Goal: Information Seeking & Learning: Learn about a topic

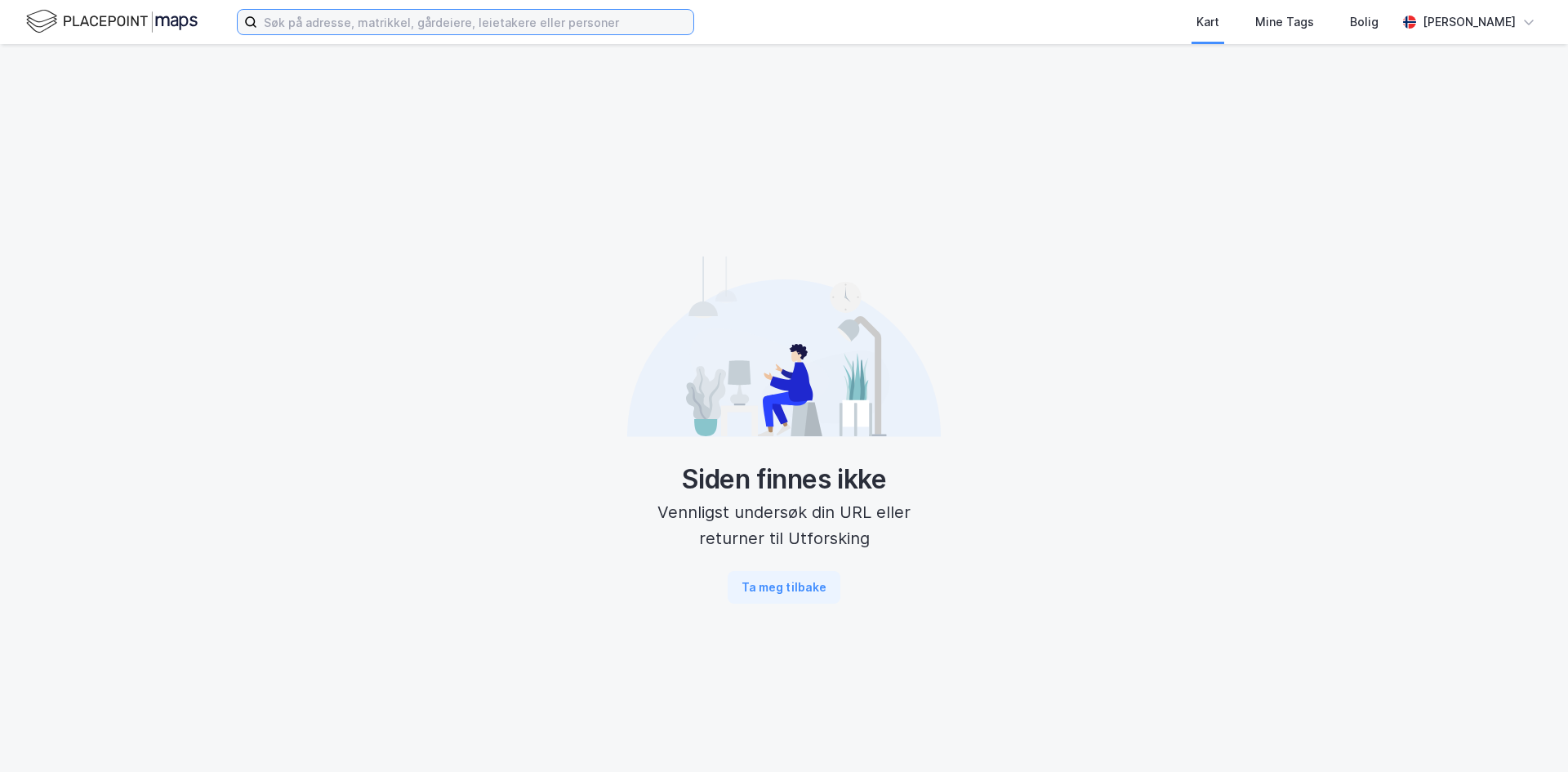
click at [510, 18] on input at bounding box center [476, 22] width 436 height 24
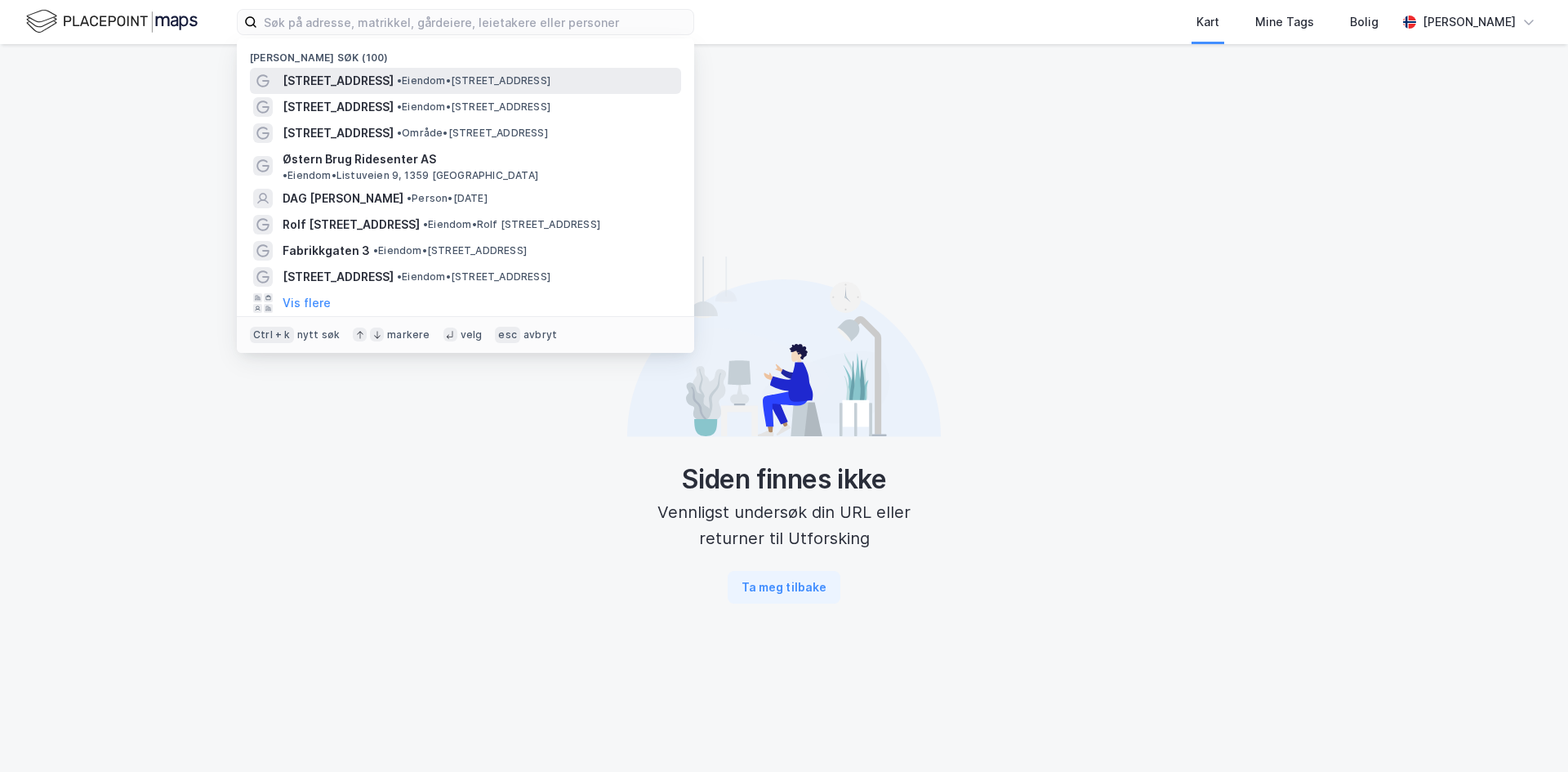
click at [413, 75] on span "• Eiendom • [STREET_ADDRESS]" at bounding box center [473, 81] width 153 height 13
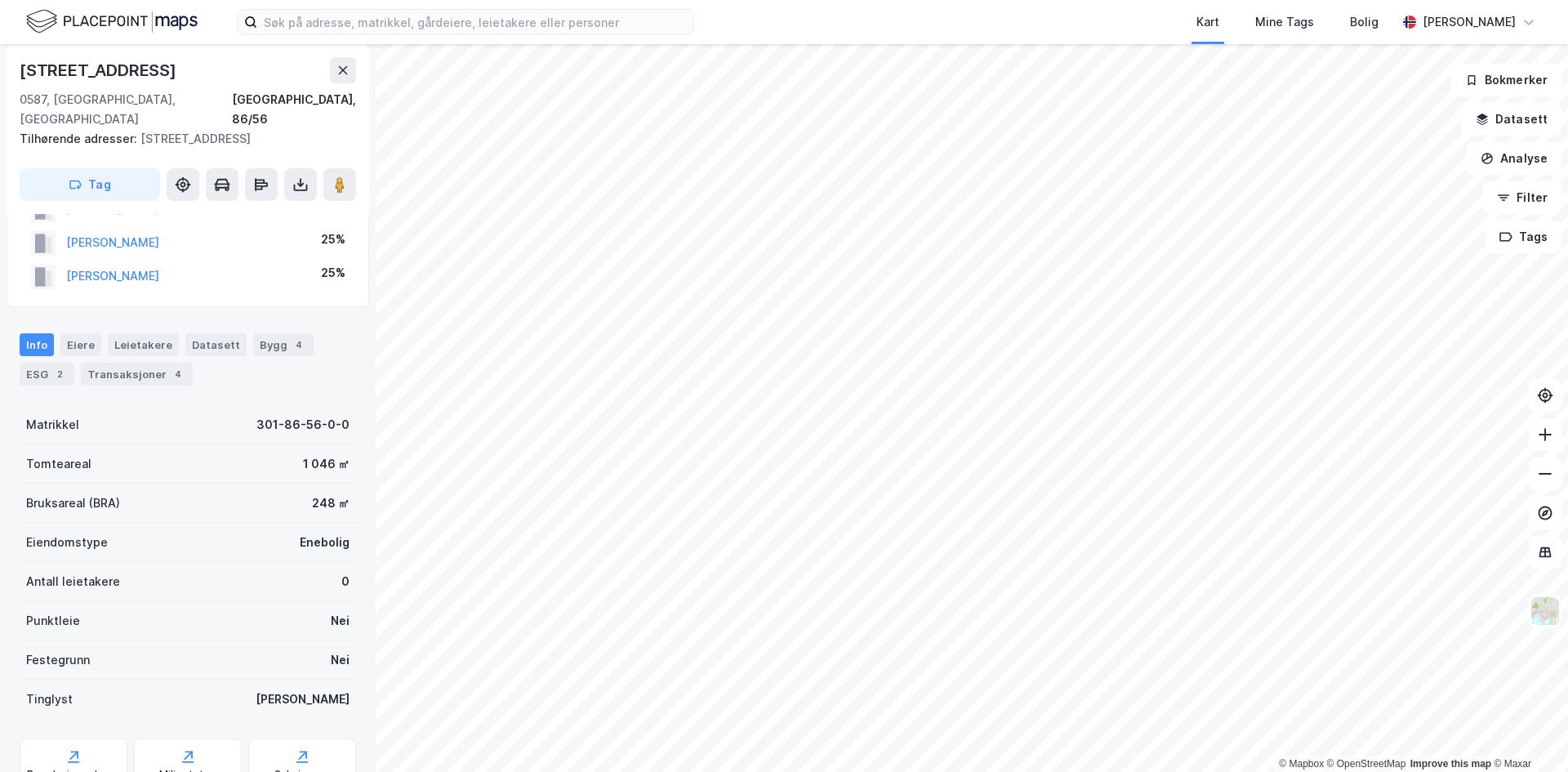
scroll to position [186, 0]
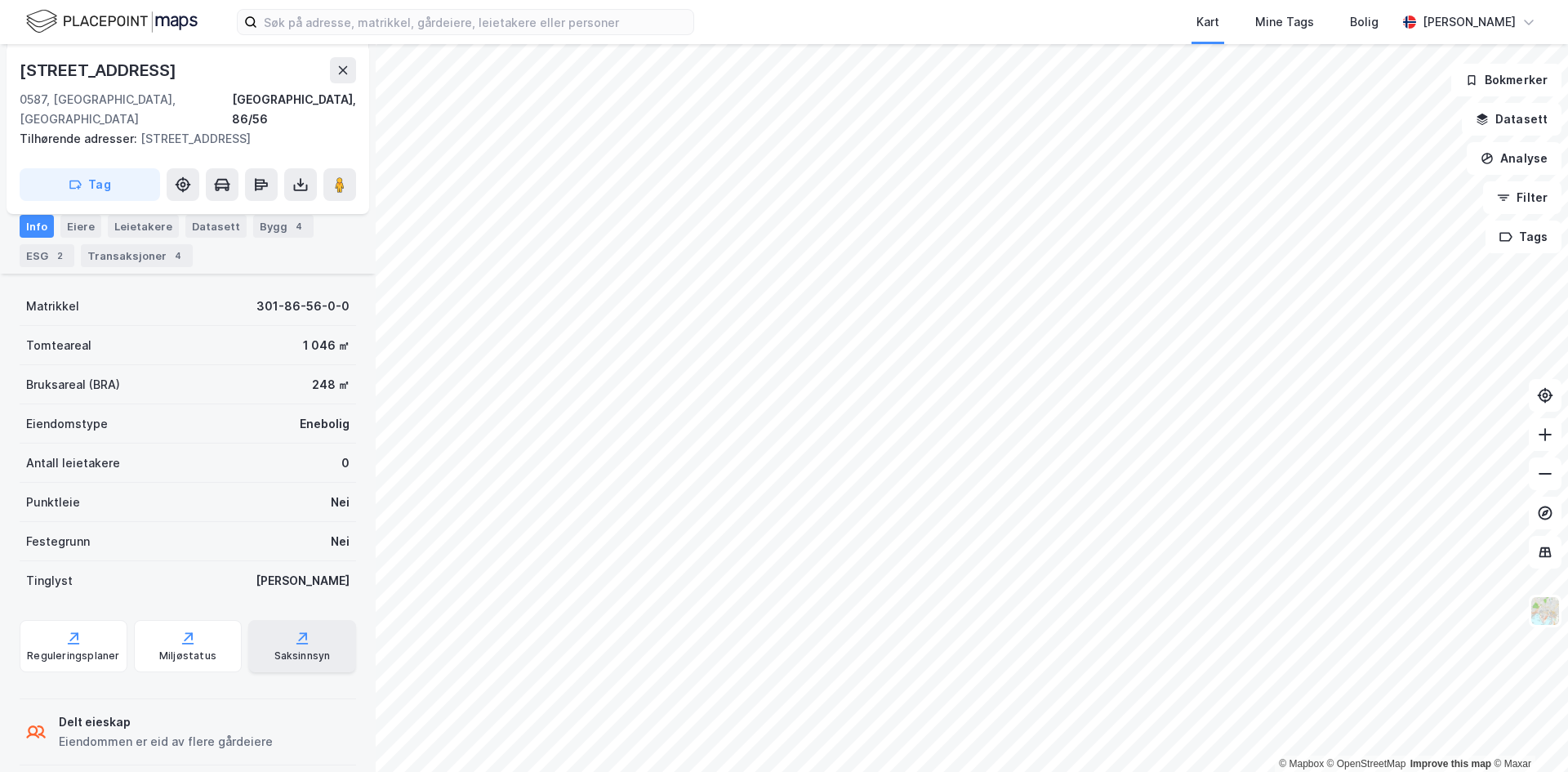
click at [303, 621] on div "Saksinnsyn" at bounding box center [302, 646] width 108 height 52
